Goal: Task Accomplishment & Management: Complete application form

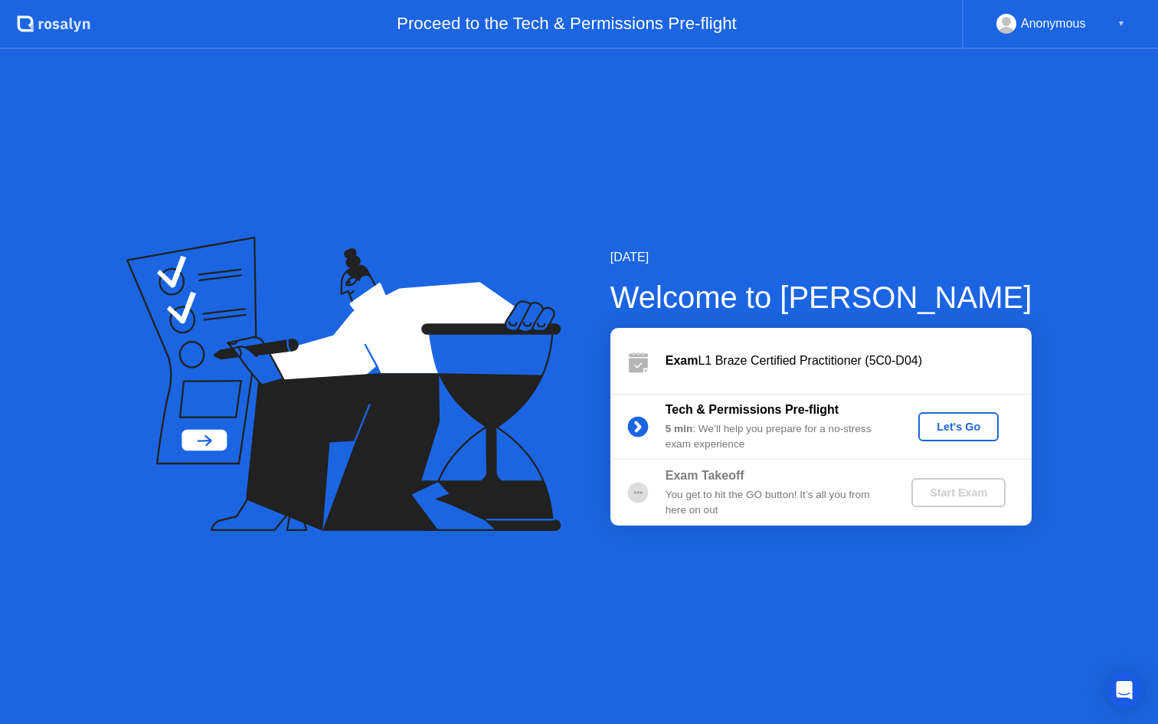
click at [960, 424] on div "Let's Go" at bounding box center [958, 426] width 68 height 12
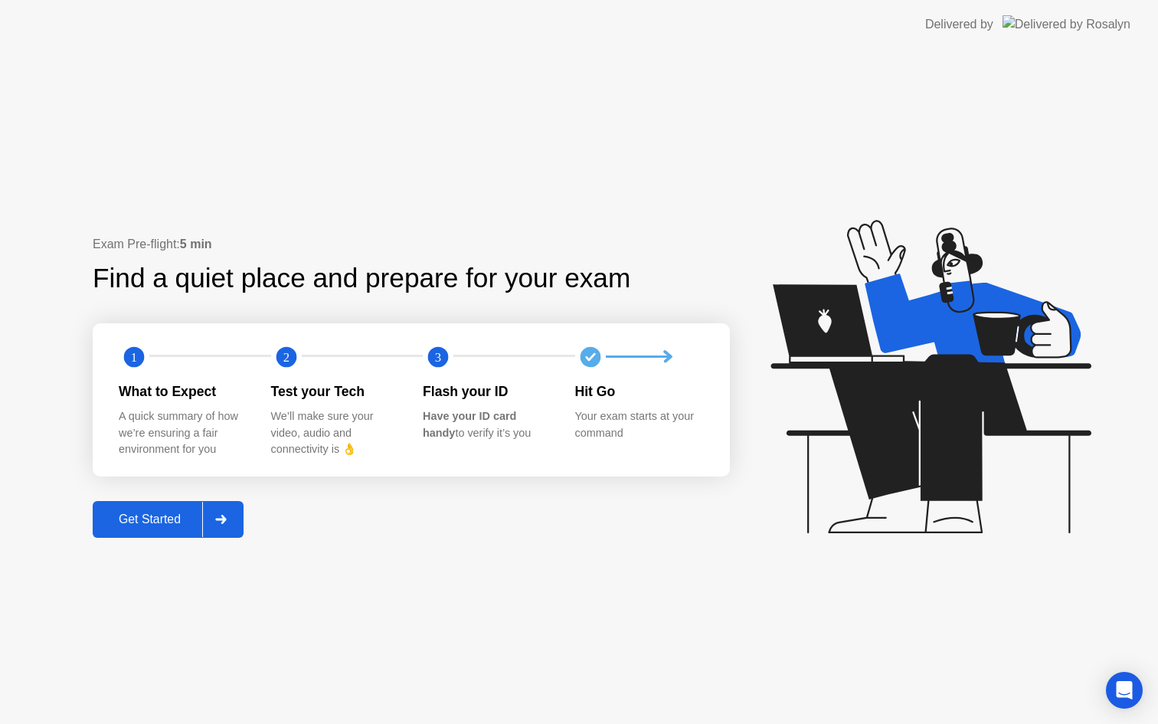
click at [185, 512] on div "Get Started" at bounding box center [149, 519] width 105 height 14
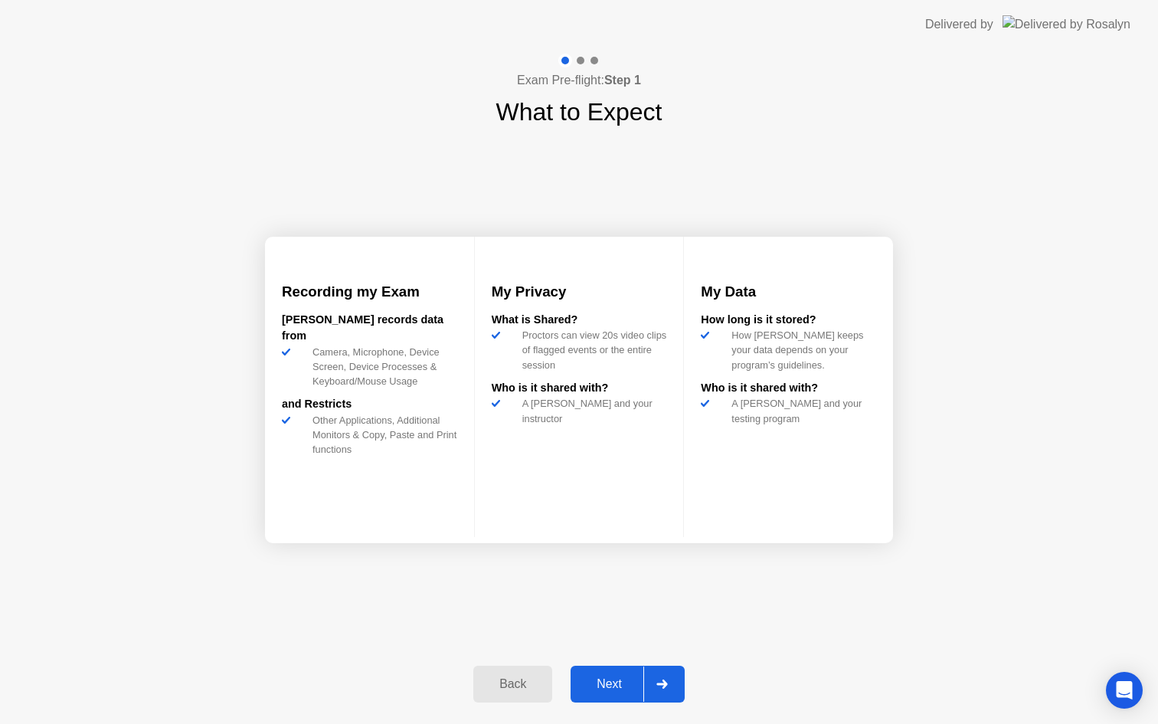
click at [620, 677] on div "Next" at bounding box center [609, 684] width 68 height 14
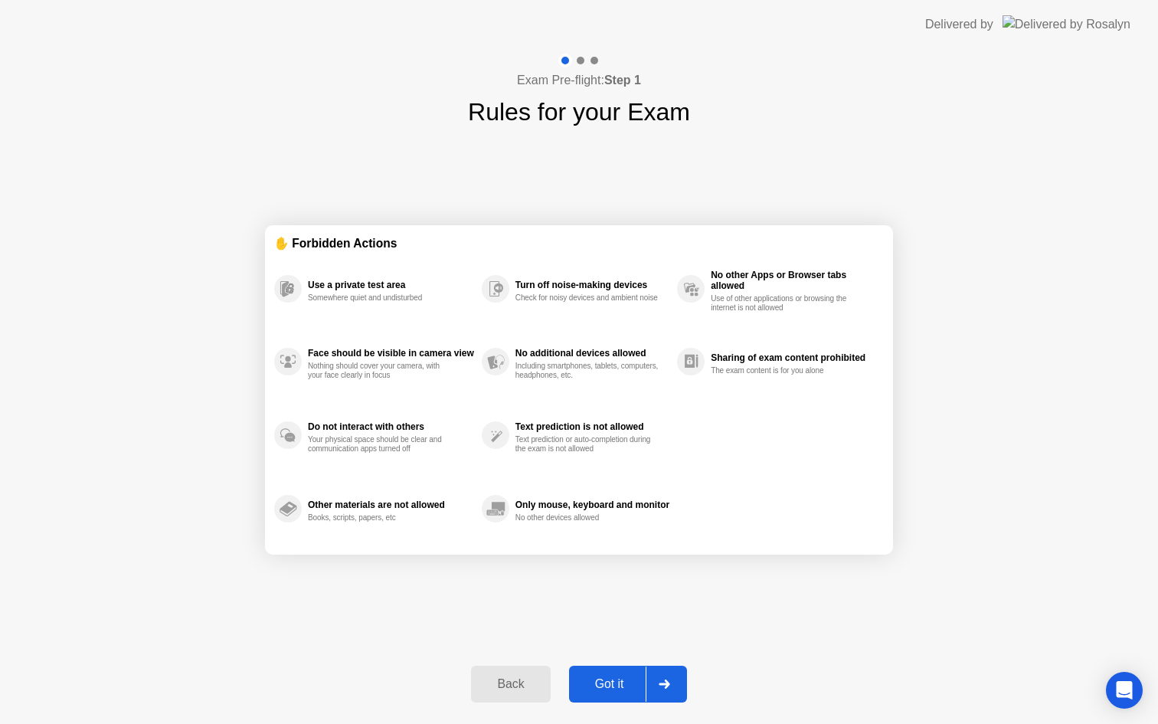
click at [620, 677] on div "Got it" at bounding box center [609, 684] width 72 height 14
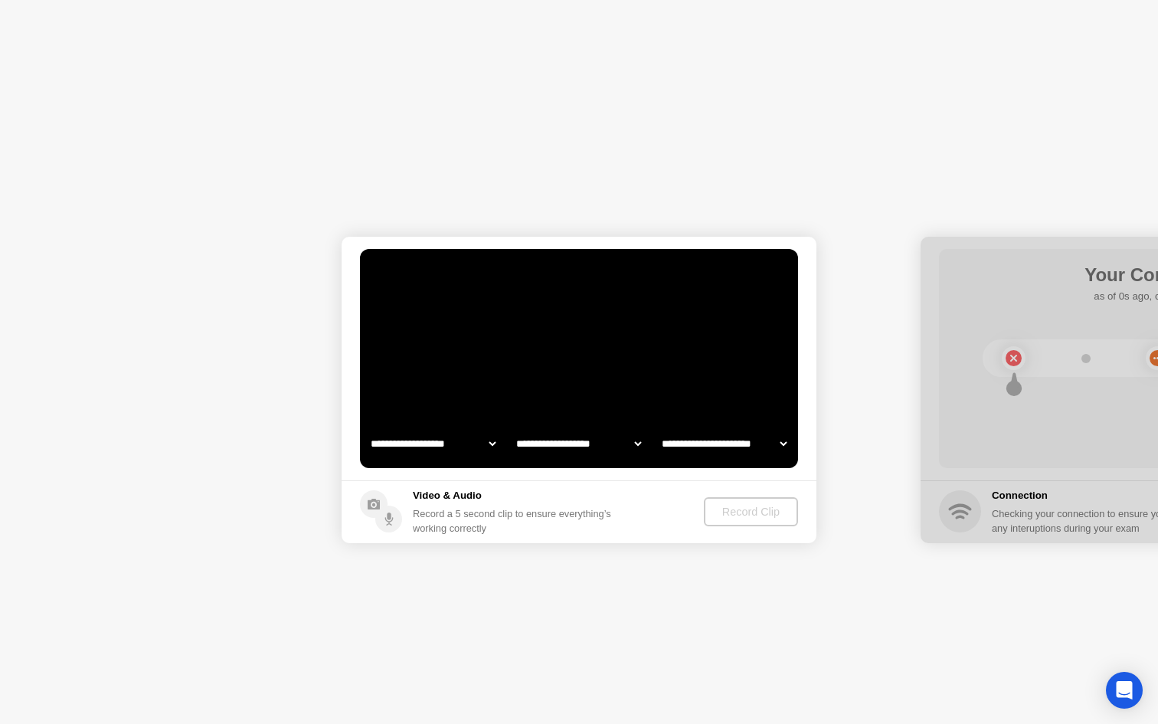
select select "**********"
select select "*******"
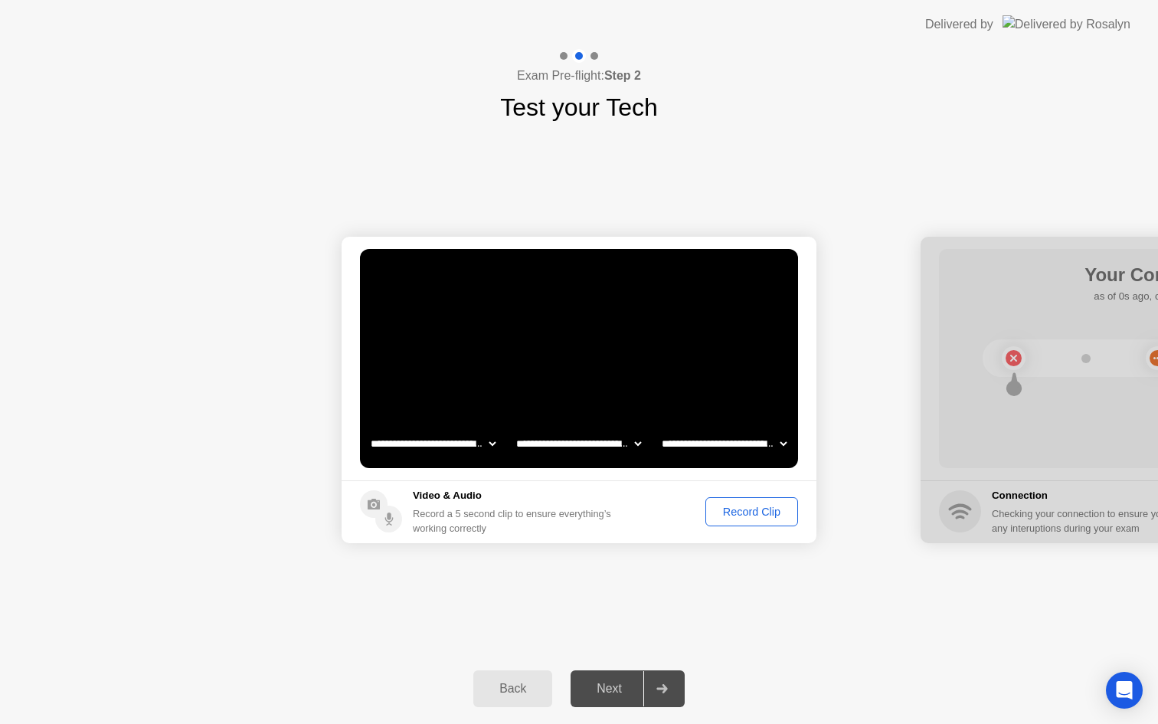
click at [766, 510] on div "Record Clip" at bounding box center [752, 511] width 82 height 12
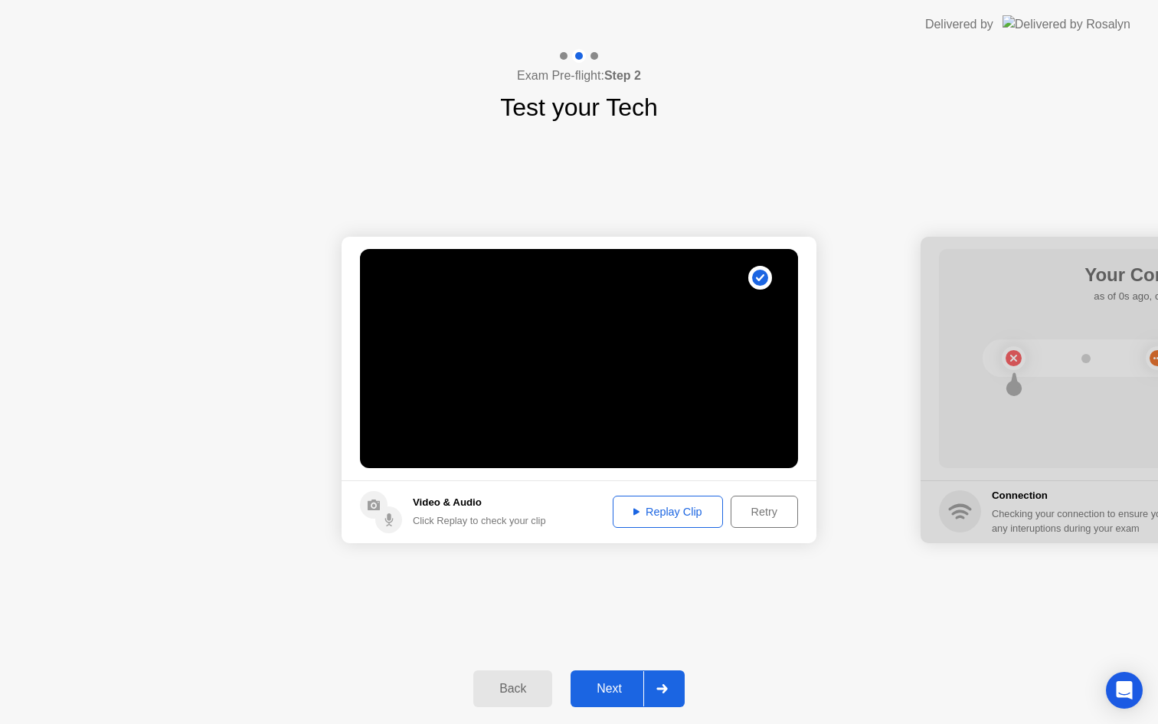
click at [691, 514] on div "Replay Clip" at bounding box center [668, 511] width 100 height 12
click at [616, 684] on div "Next" at bounding box center [609, 688] width 68 height 14
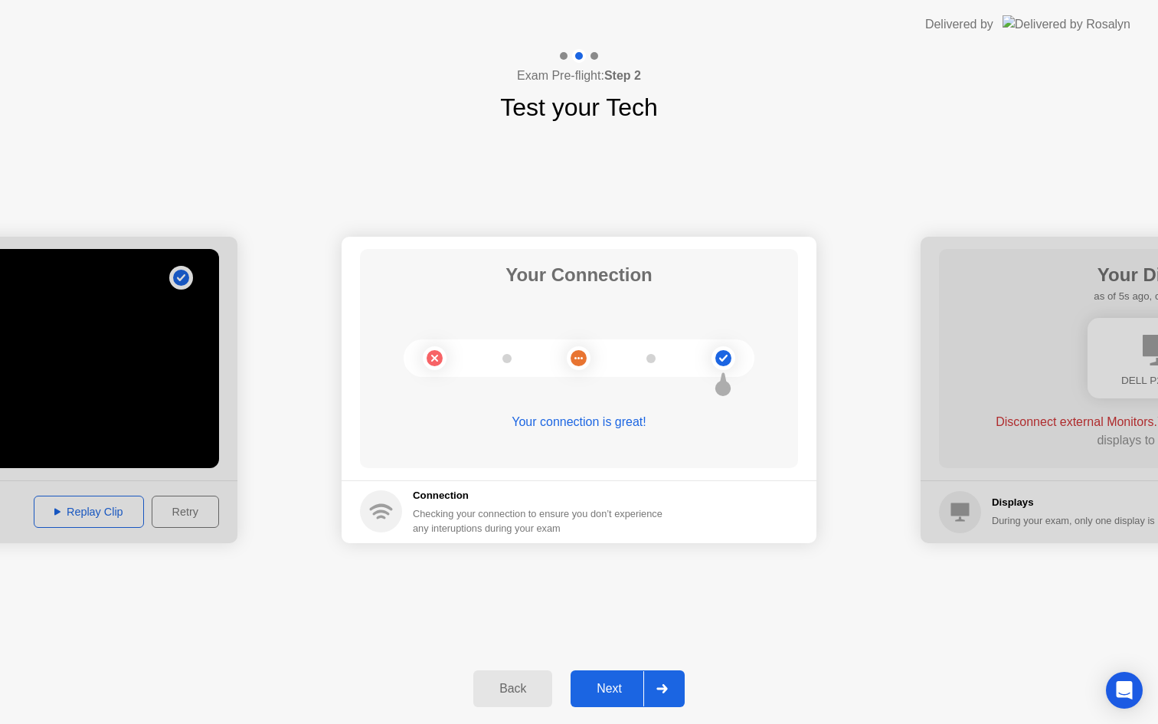
click at [618, 689] on div "Next" at bounding box center [609, 688] width 68 height 14
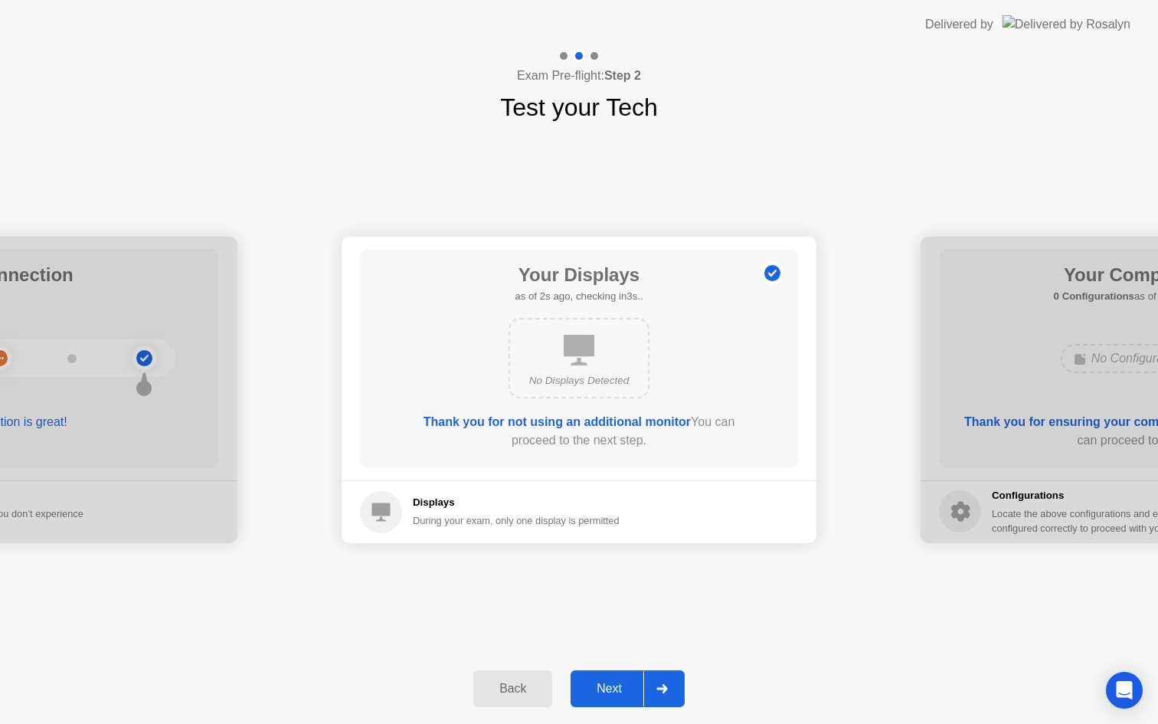
click at [626, 689] on div "Next" at bounding box center [609, 688] width 68 height 14
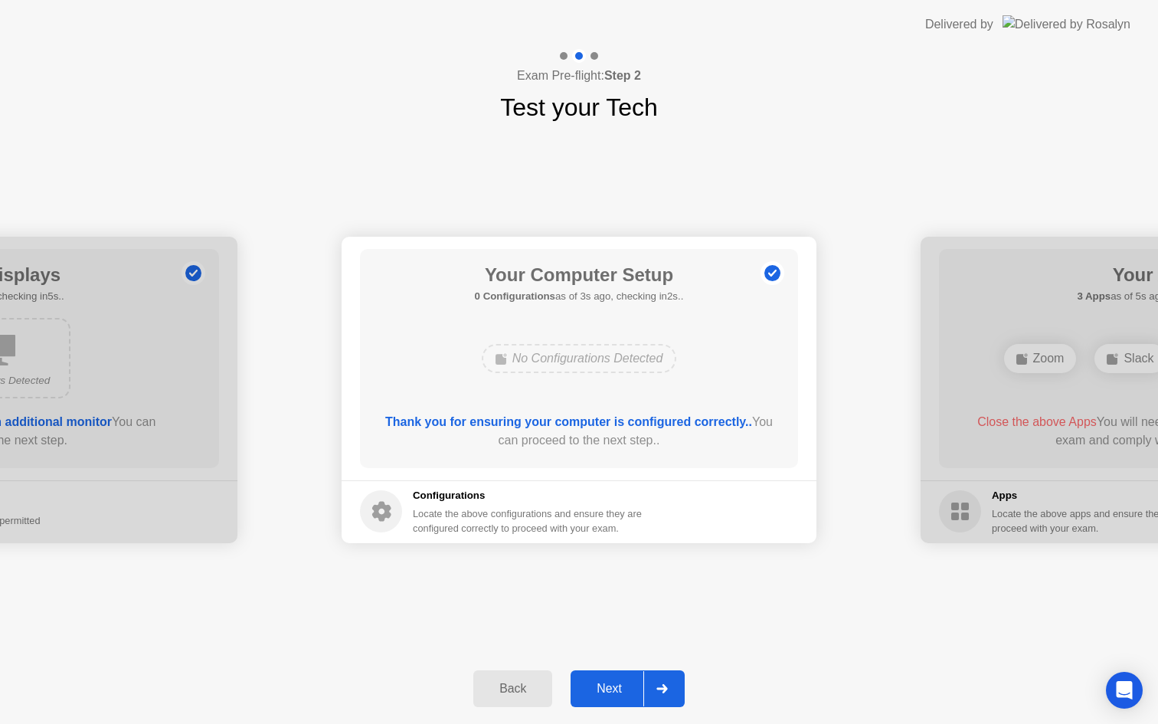
click at [626, 689] on div "Next" at bounding box center [609, 688] width 68 height 14
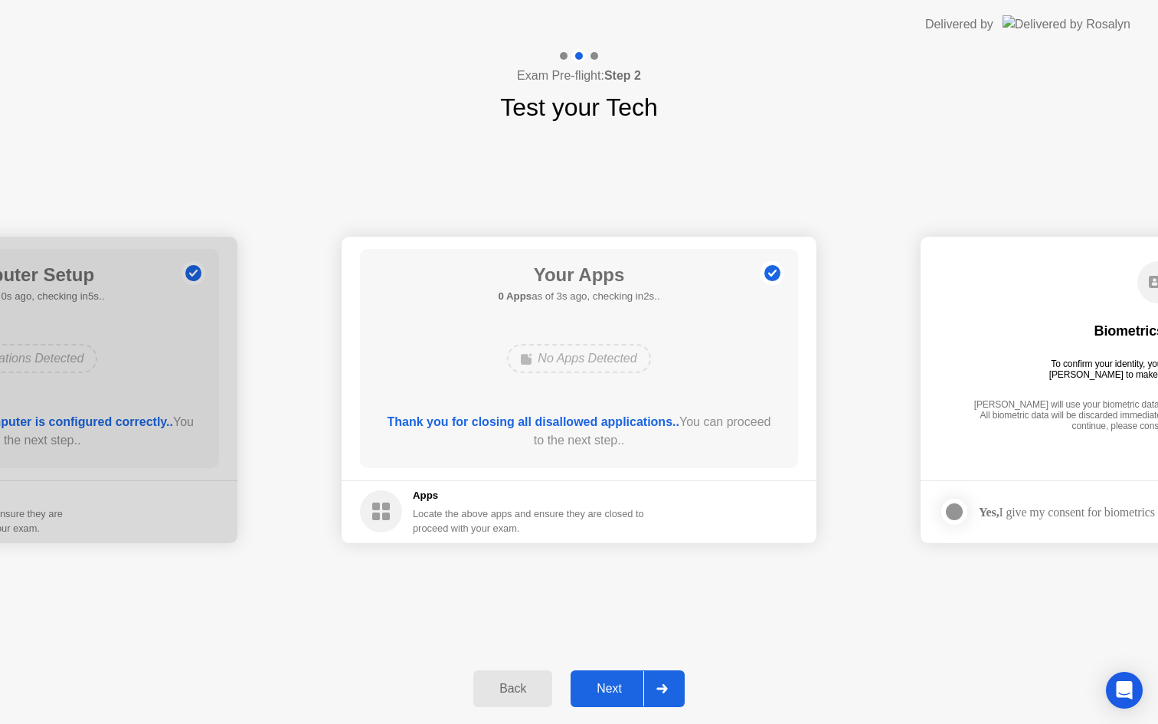
click at [609, 687] on div "Next" at bounding box center [609, 688] width 68 height 14
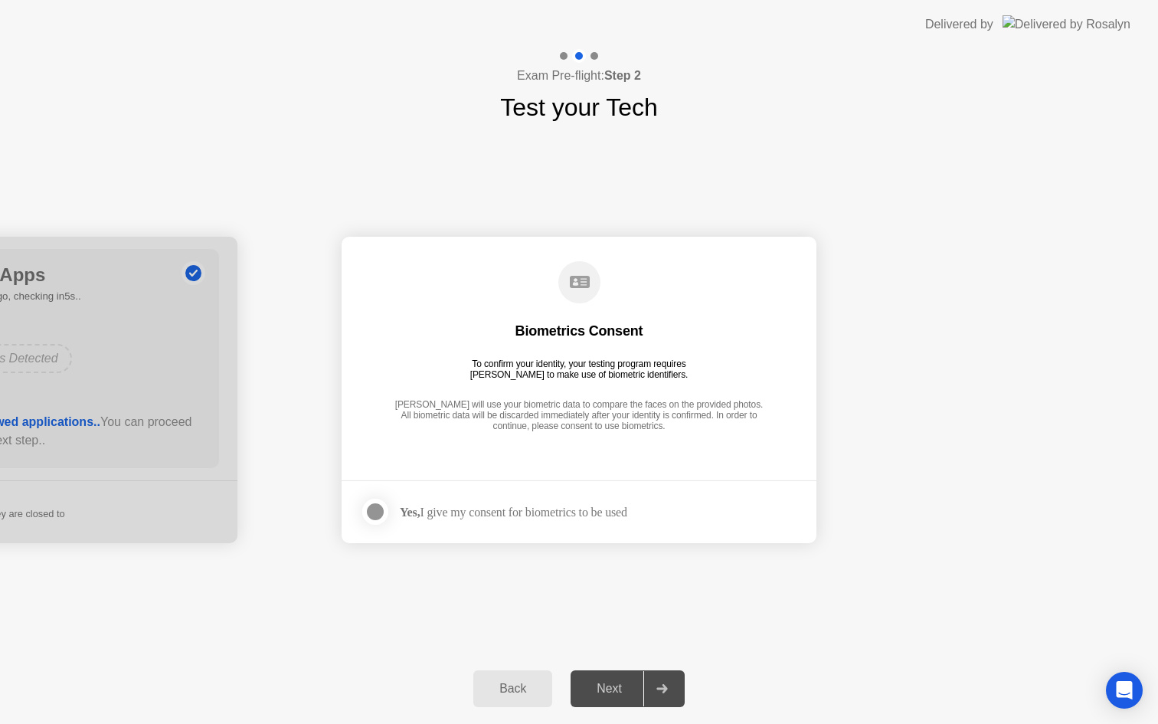
click at [380, 513] on div at bounding box center [375, 511] width 18 height 18
click at [611, 693] on div "Next" at bounding box center [609, 688] width 68 height 14
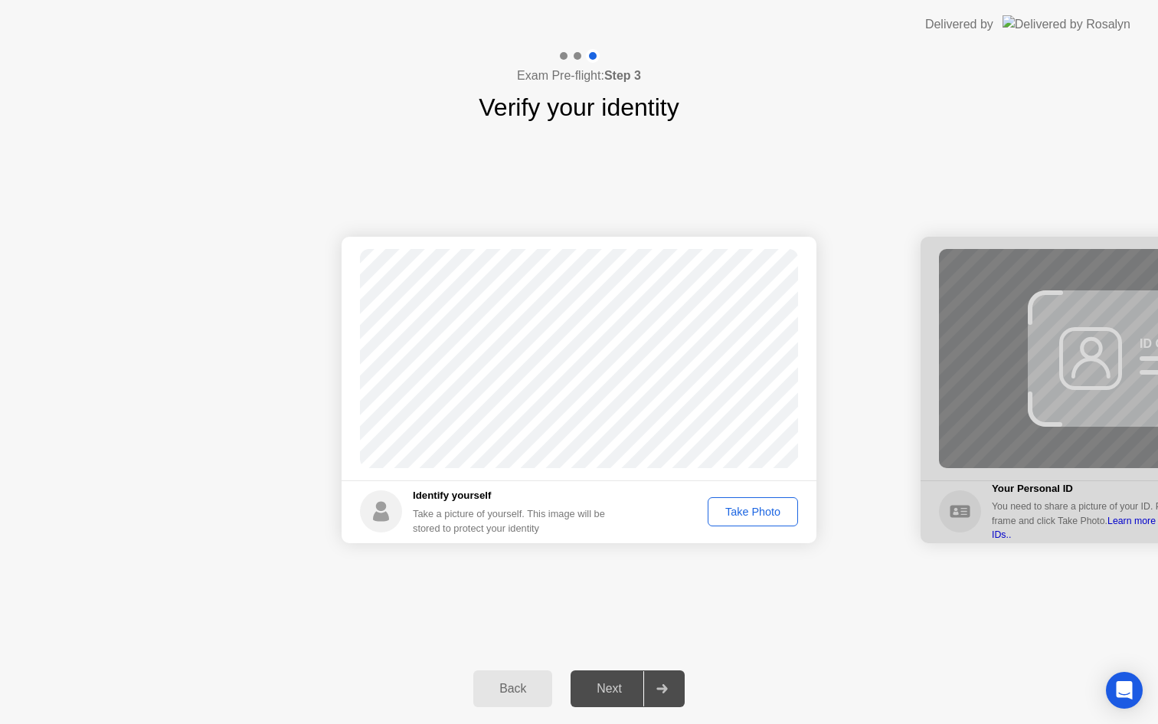
click at [767, 515] on div "Take Photo" at bounding box center [753, 511] width 80 height 12
click at [596, 675] on button "Next" at bounding box center [627, 688] width 114 height 37
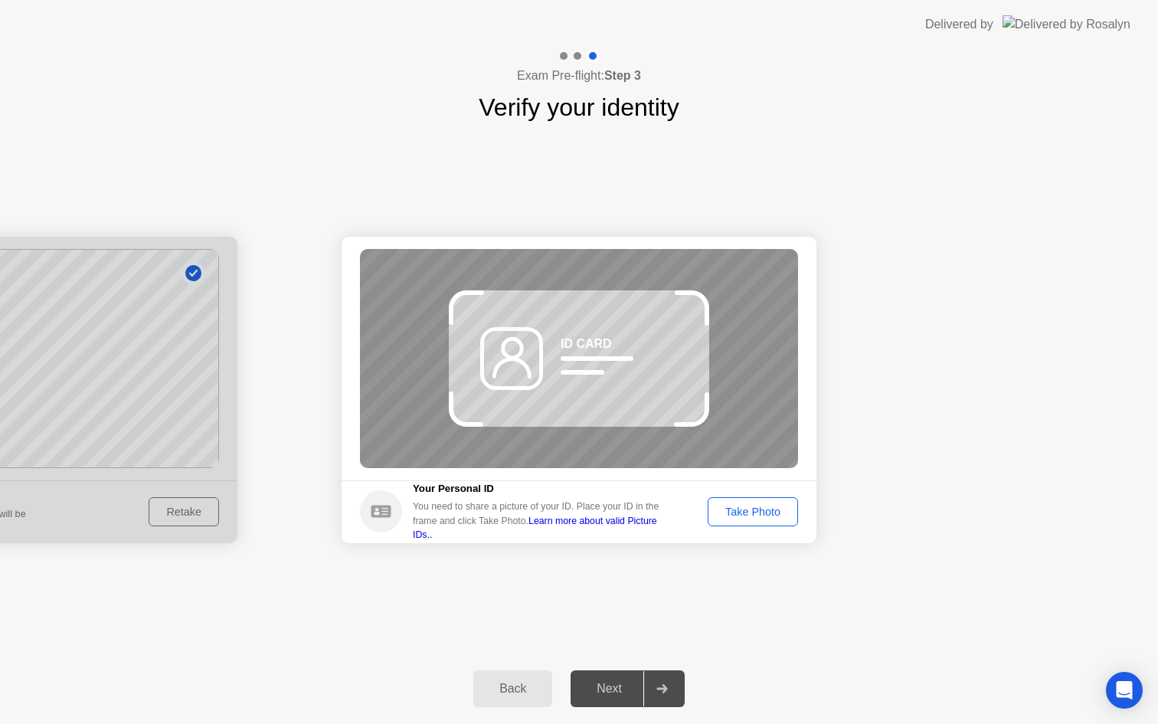
click at [747, 513] on div "Take Photo" at bounding box center [753, 511] width 80 height 12
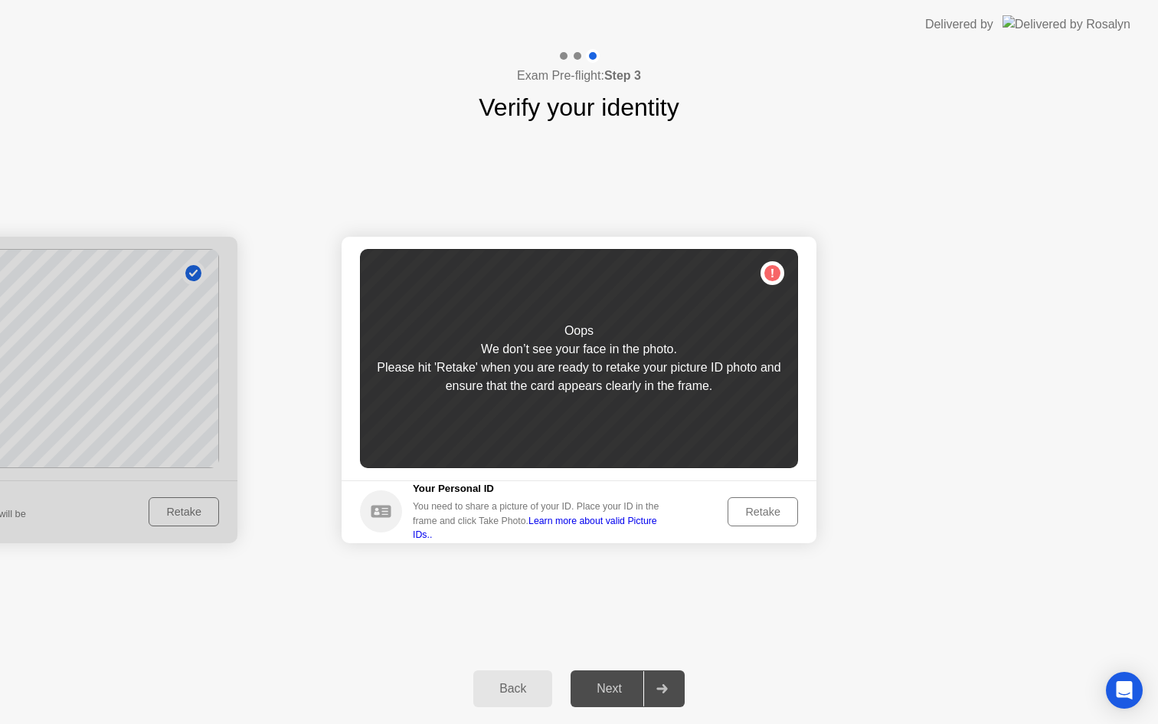
click at [746, 513] on div "Retake" at bounding box center [763, 511] width 60 height 12
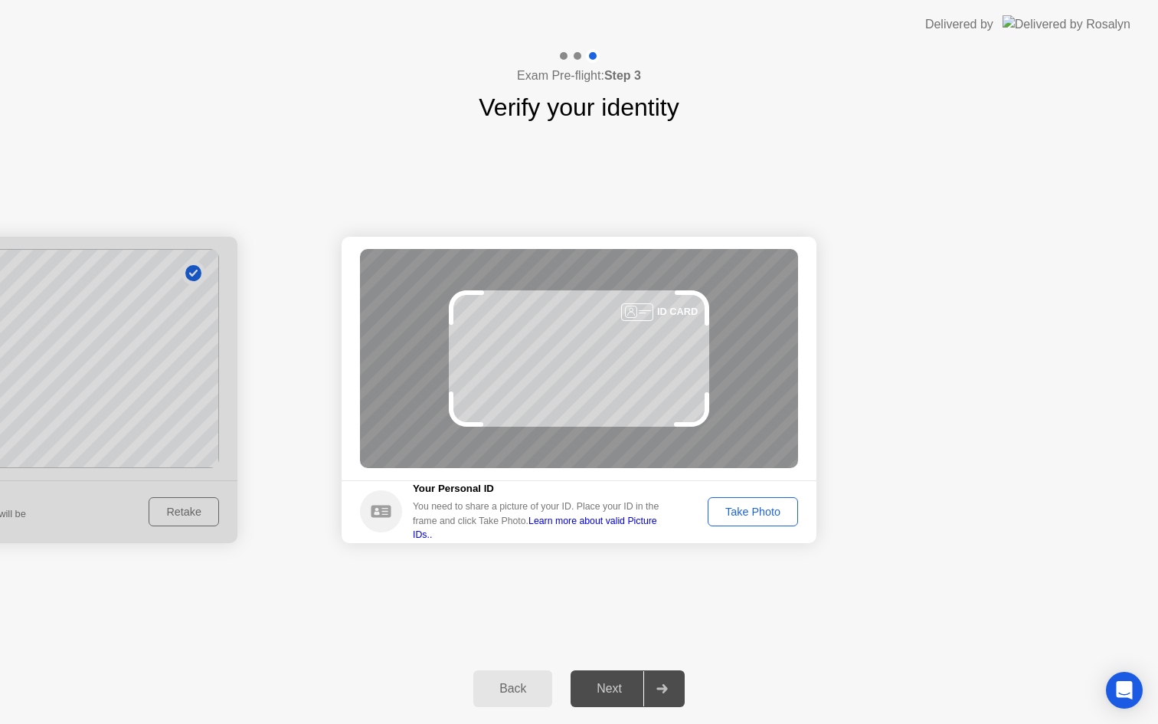
click at [746, 512] on div "Take Photo" at bounding box center [753, 511] width 80 height 12
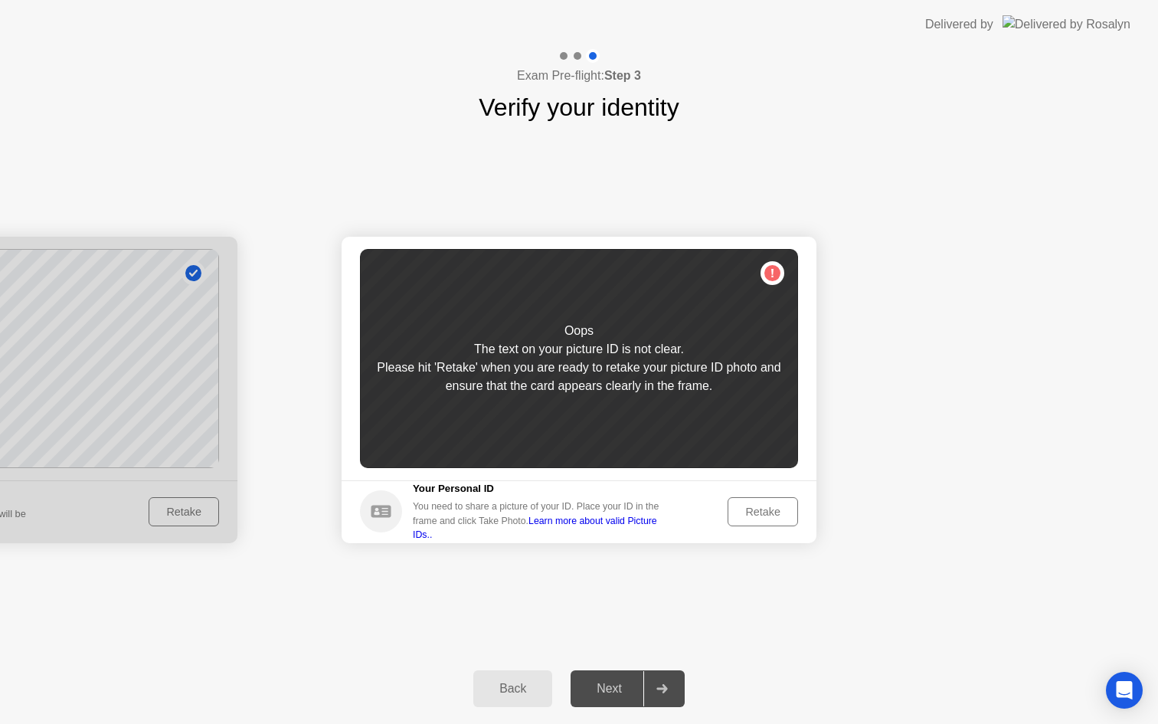
click at [763, 508] on div "Retake" at bounding box center [763, 511] width 60 height 12
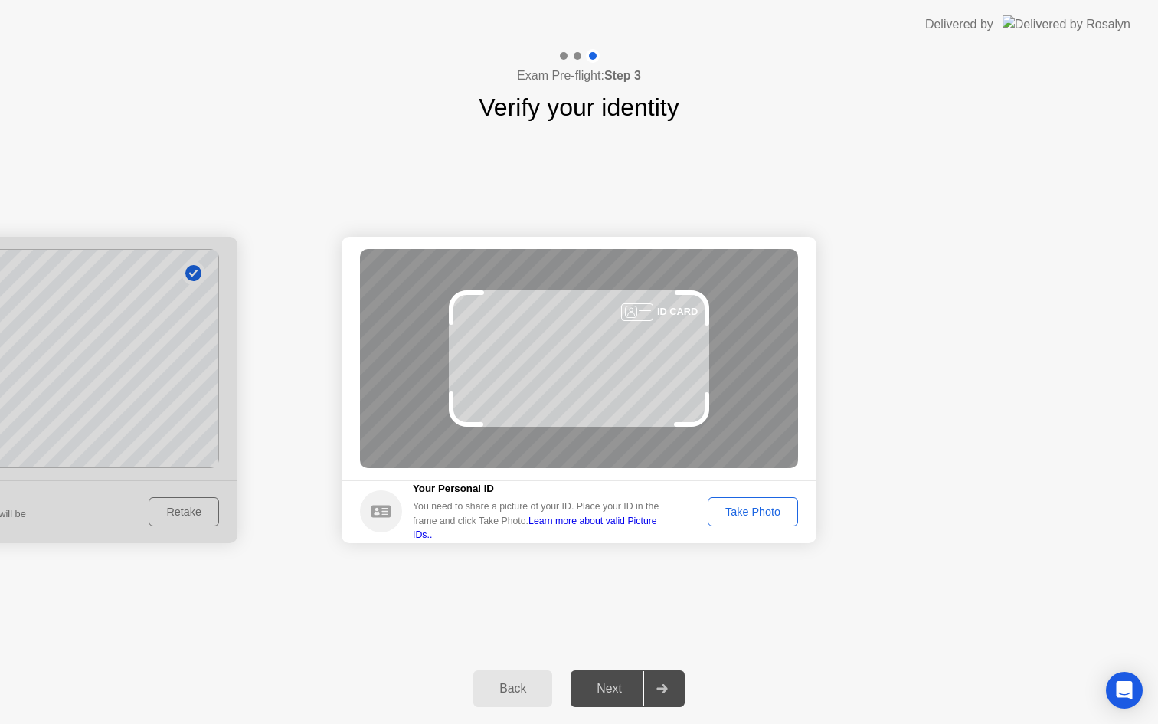
click at [779, 505] on div "Take Photo" at bounding box center [753, 511] width 80 height 12
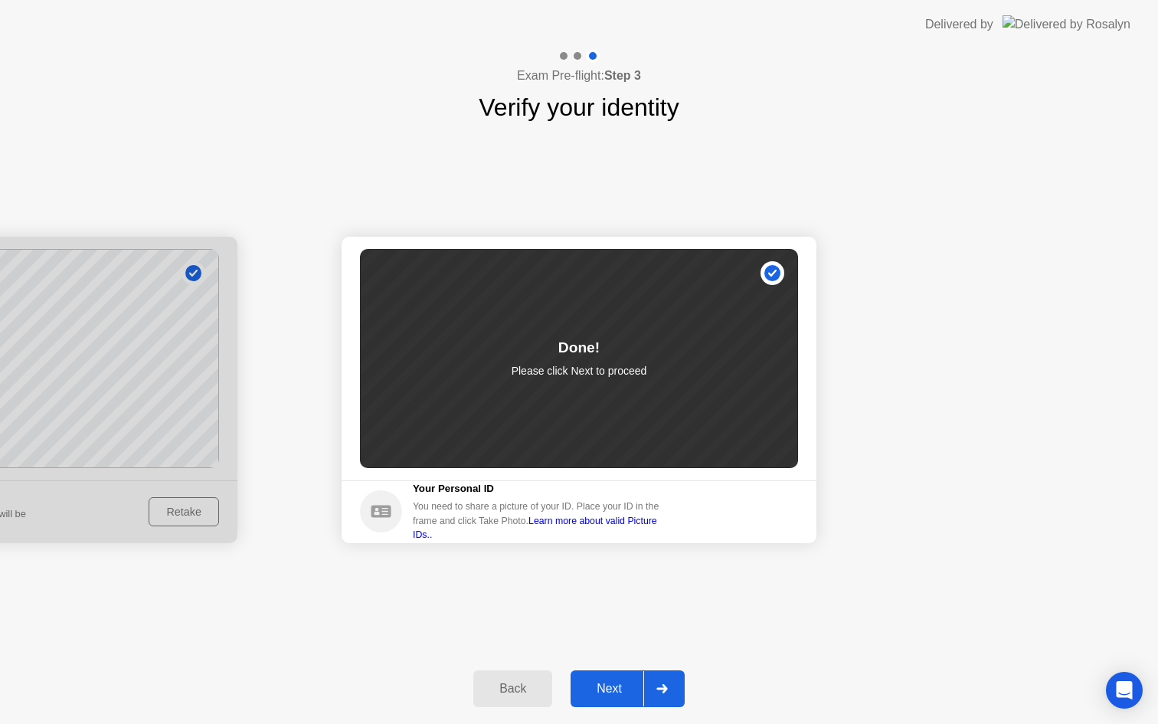
click at [592, 687] on div "Next" at bounding box center [609, 688] width 68 height 14
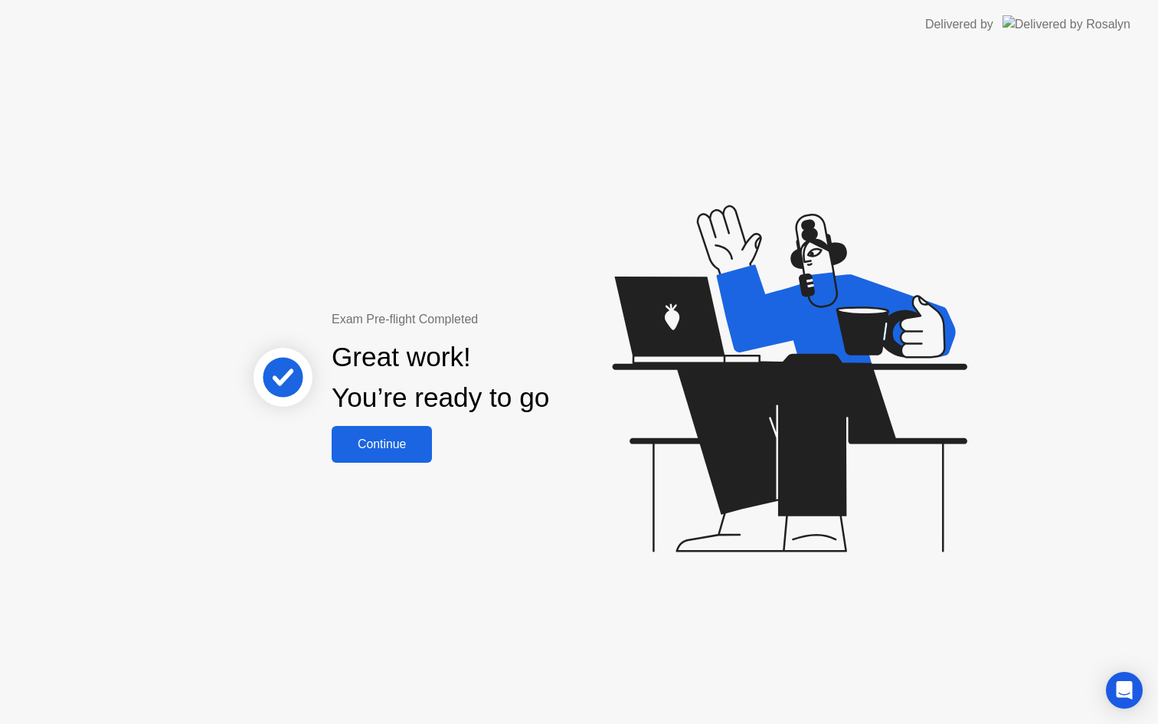
click at [412, 448] on div "Continue" at bounding box center [381, 444] width 91 height 14
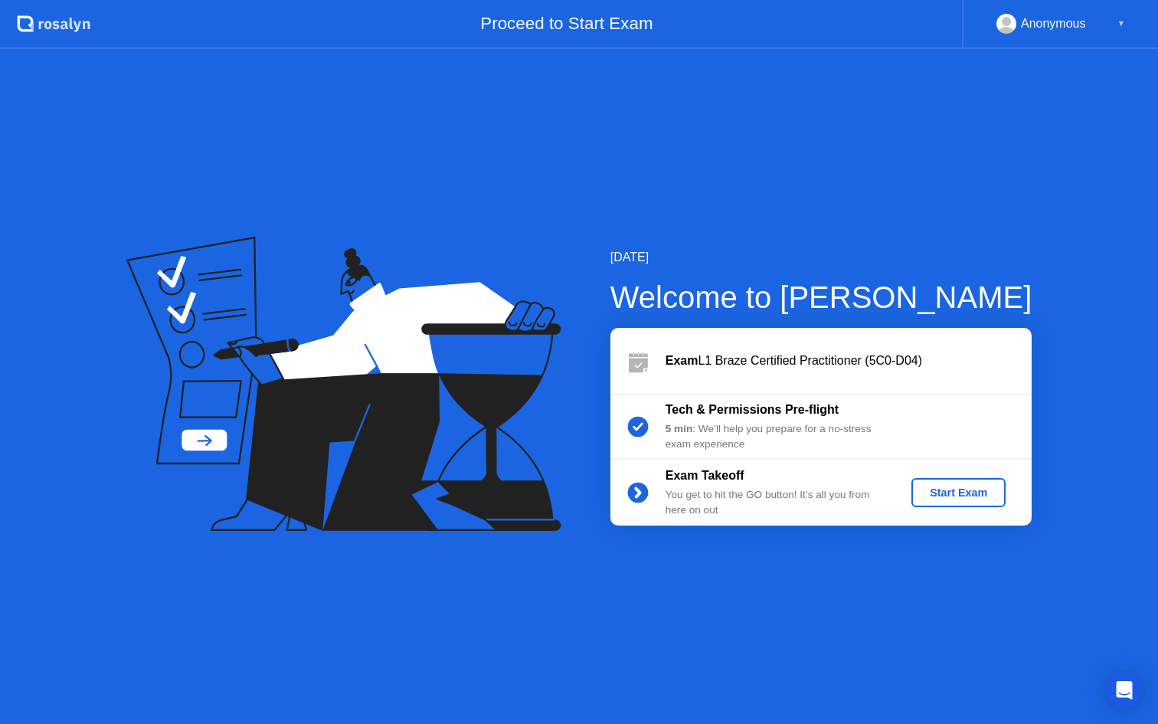
click at [931, 496] on div "Start Exam" at bounding box center [958, 492] width 82 height 12
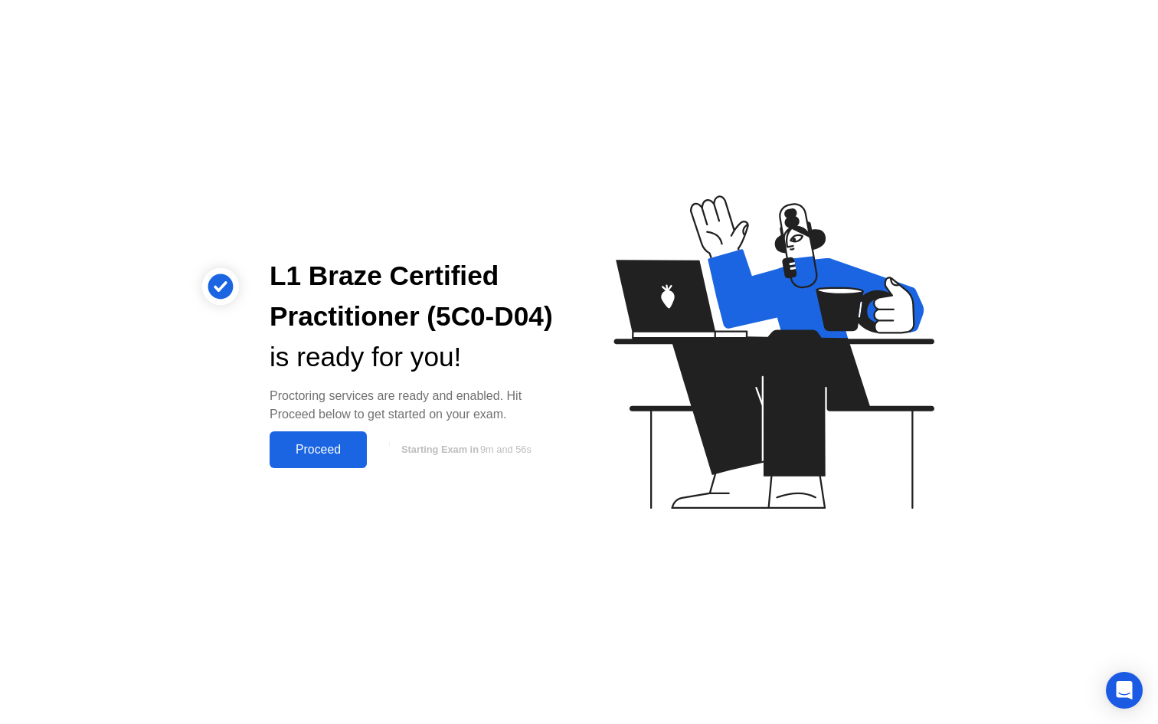
click at [319, 456] on div "Proceed" at bounding box center [318, 450] width 88 height 14
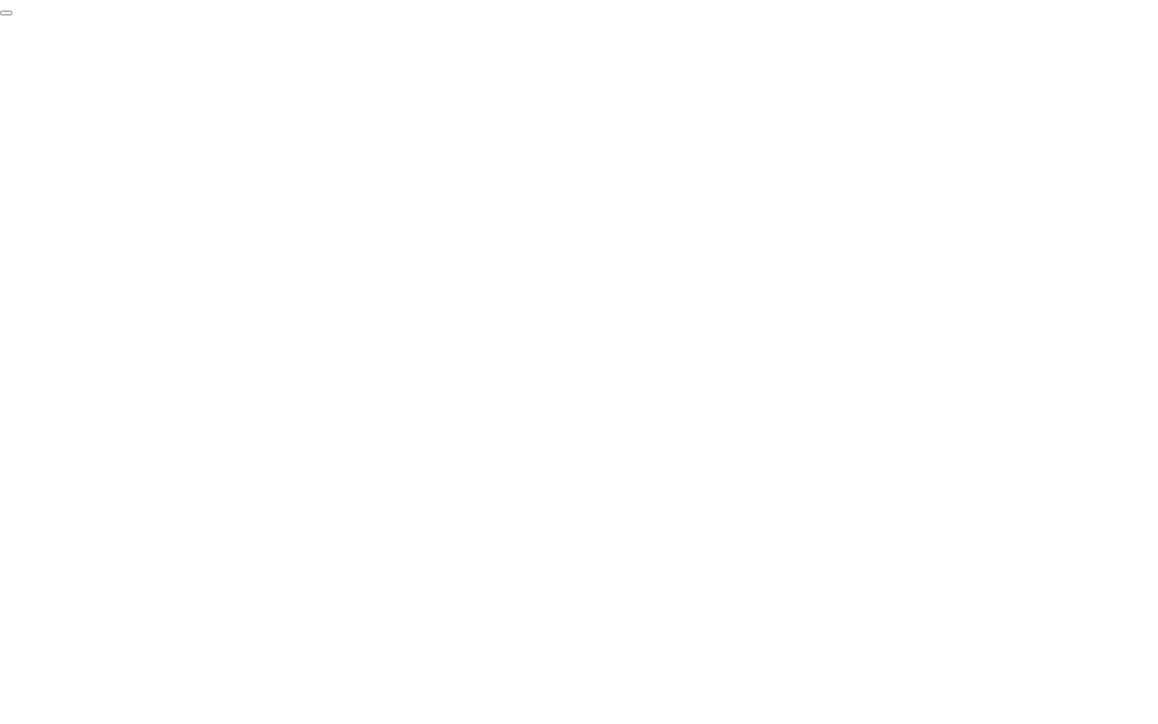
click div "End Proctoring Session"
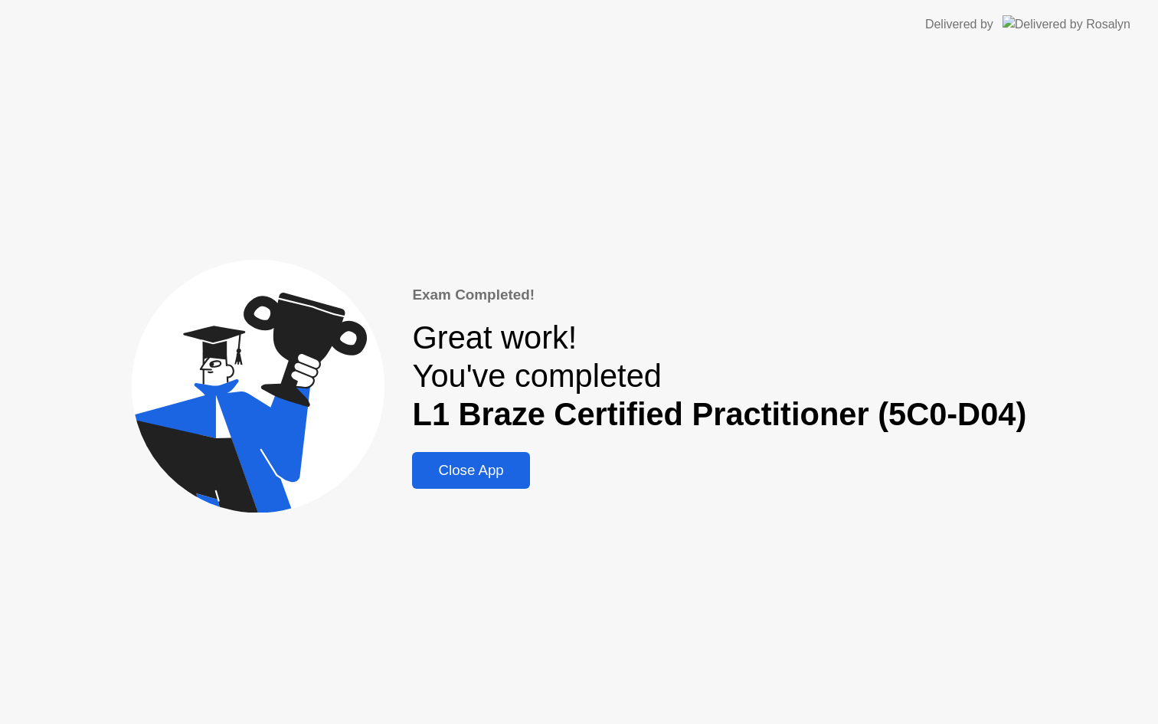
click at [524, 471] on div "Close App" at bounding box center [471, 470] width 108 height 17
